Goal: Check status: Check status

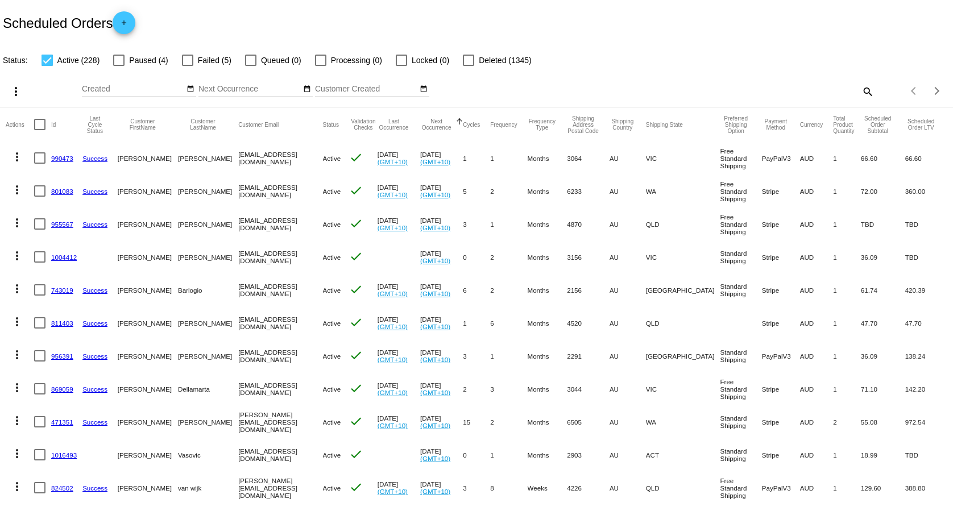
click at [874, 88] on div "Items per page: 20 1 - 20 of 228" at bounding box center [913, 91] width 79 height 32
click at [861, 89] on mat-icon "search" at bounding box center [868, 91] width 14 height 18
click at [840, 95] on div "Search" at bounding box center [756, 86] width 238 height 22
click at [842, 90] on input "Search" at bounding box center [756, 89] width 238 height 9
paste input "[EMAIL_ADDRESS][DOMAIN_NAME]"
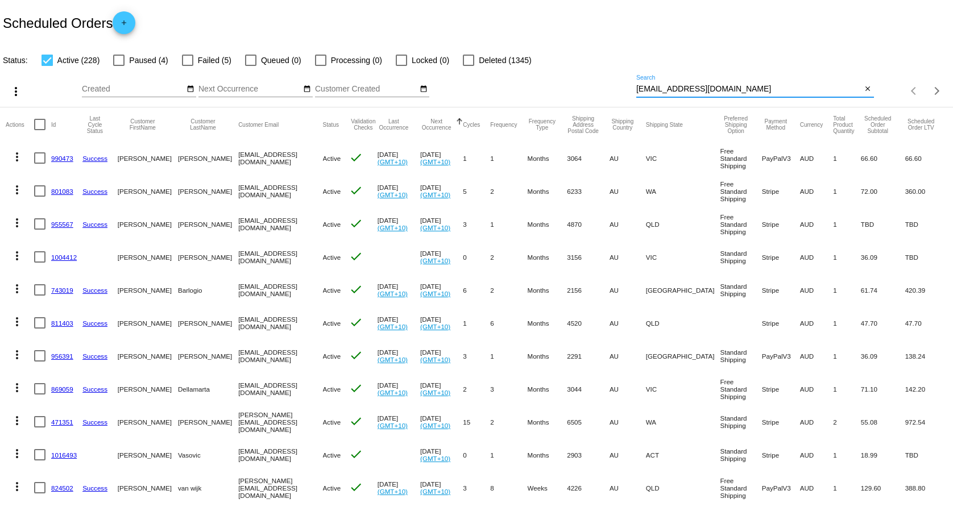
type input "[EMAIL_ADDRESS][DOMAIN_NAME]"
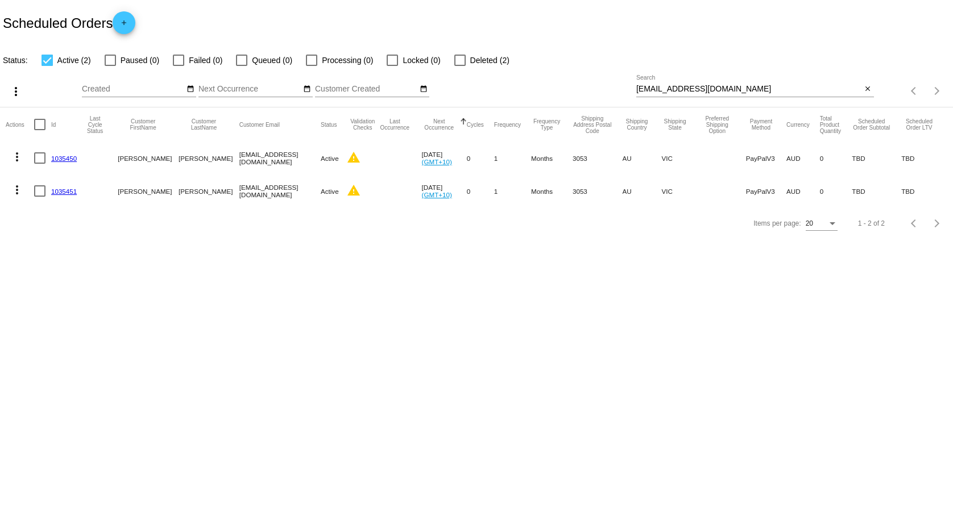
click at [63, 160] on link "1035450" at bounding box center [64, 158] width 26 height 7
drag, startPoint x: 212, startPoint y: 157, endPoint x: 278, endPoint y: 159, distance: 66.6
click at [278, 159] on mat-row "more_vert 1035450 [PERSON_NAME] [EMAIL_ADDRESS][DOMAIN_NAME] Active warning [DA…" at bounding box center [477, 158] width 942 height 33
copy mat-row "[EMAIL_ADDRESS][DOMAIN_NAME]"
click at [362, 295] on body "Scheduled Orders add Status: Active (2) Paused (0) Failed (0) Queued (0) Proces…" at bounding box center [476, 255] width 953 height 511
